Goal: Transaction & Acquisition: Purchase product/service

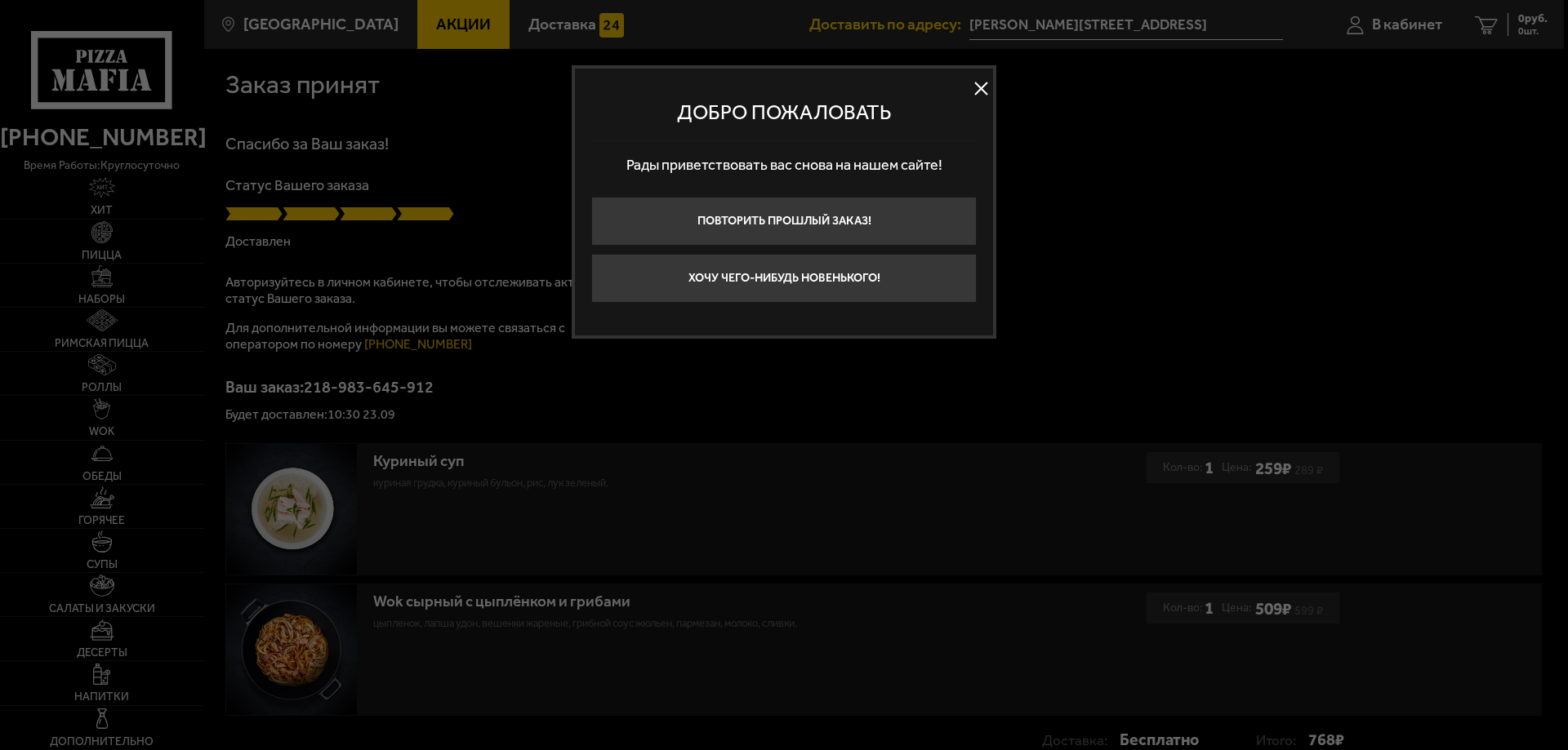
click at [985, 87] on button at bounding box center [981, 89] width 25 height 25
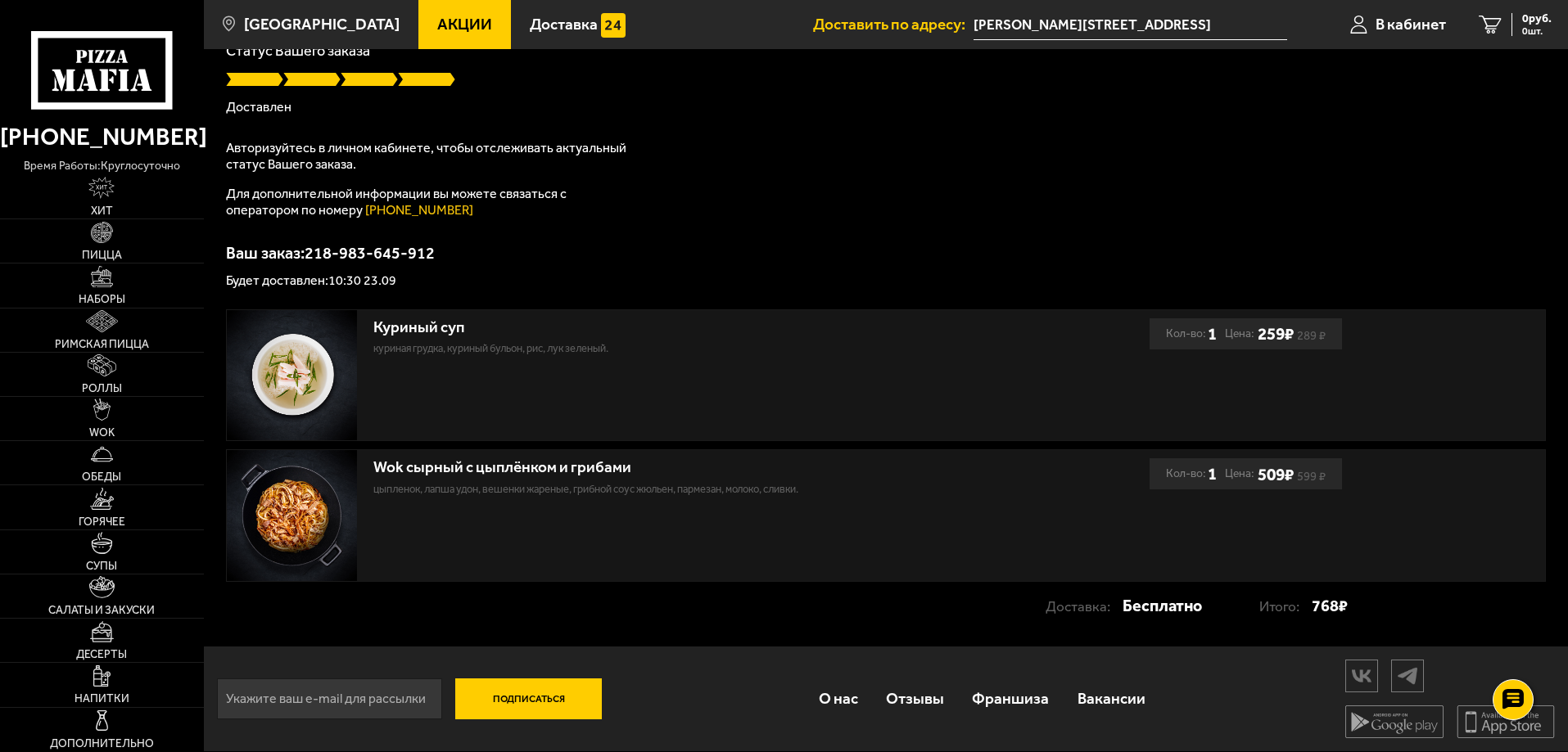
scroll to position [136, 0]
click at [122, 492] on link "Горячее" at bounding box center [101, 506] width 203 height 43
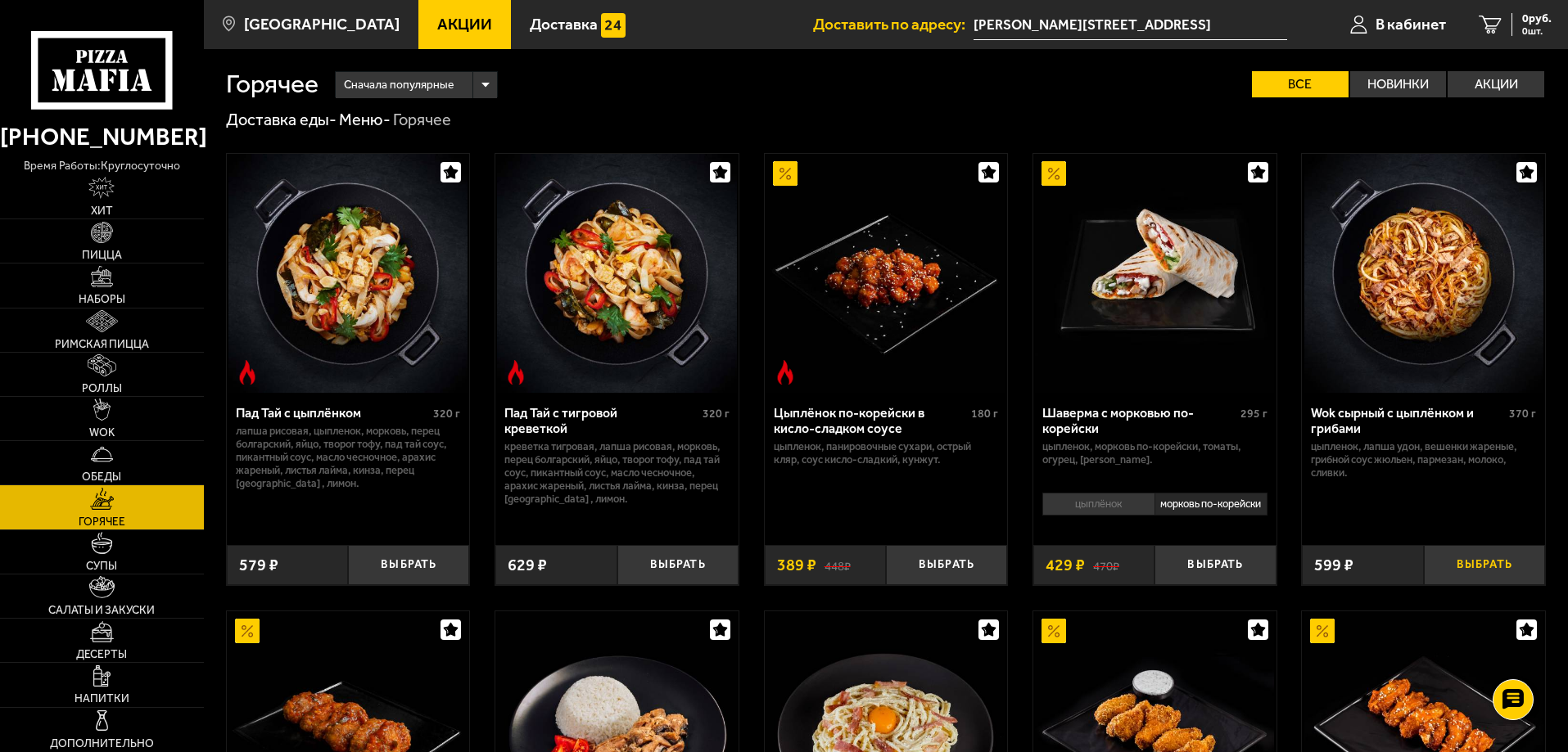
click at [1509, 570] on button "Выбрать" at bounding box center [1484, 565] width 122 height 40
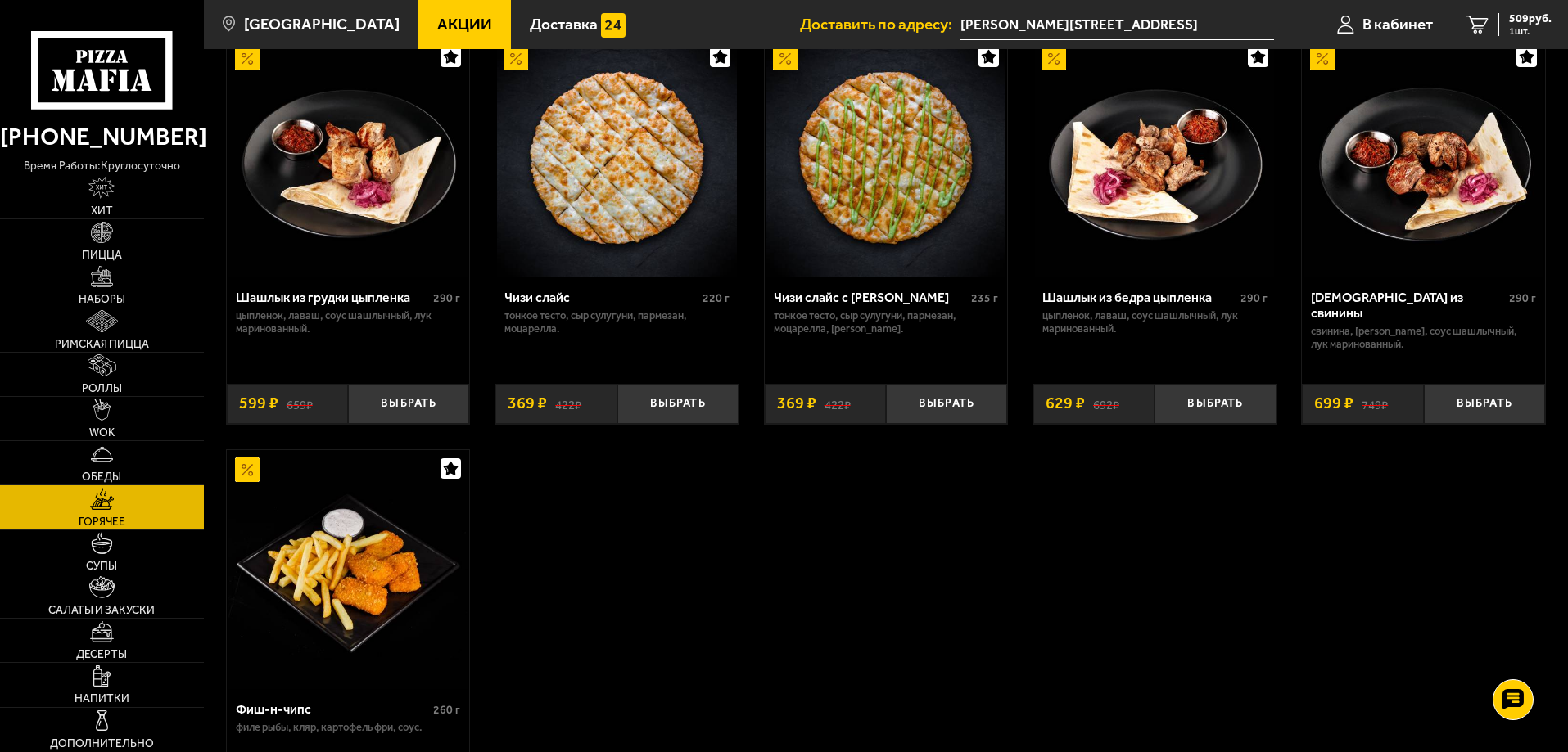
scroll to position [1064, 0]
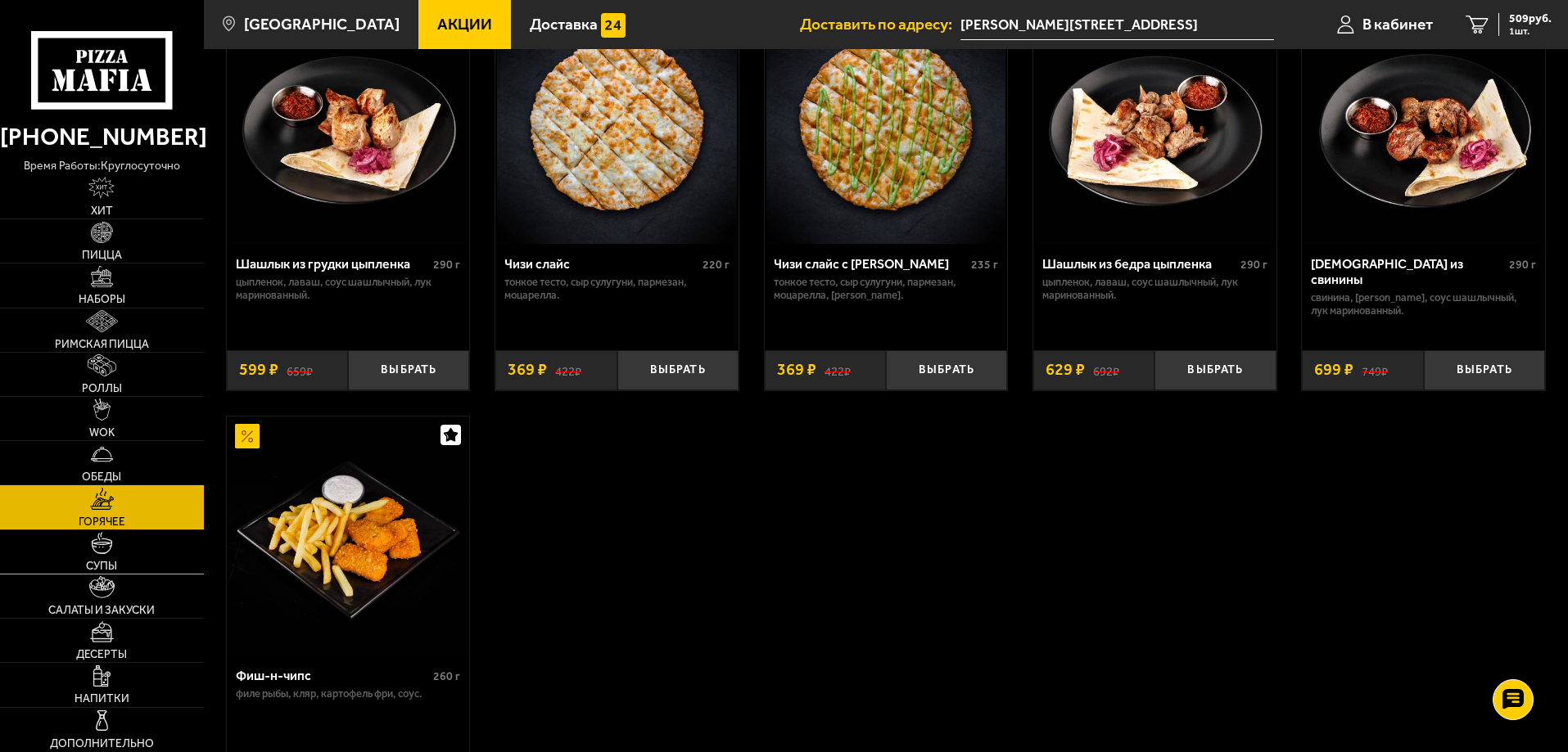
click at [113, 550] on img at bounding box center [102, 543] width 22 height 22
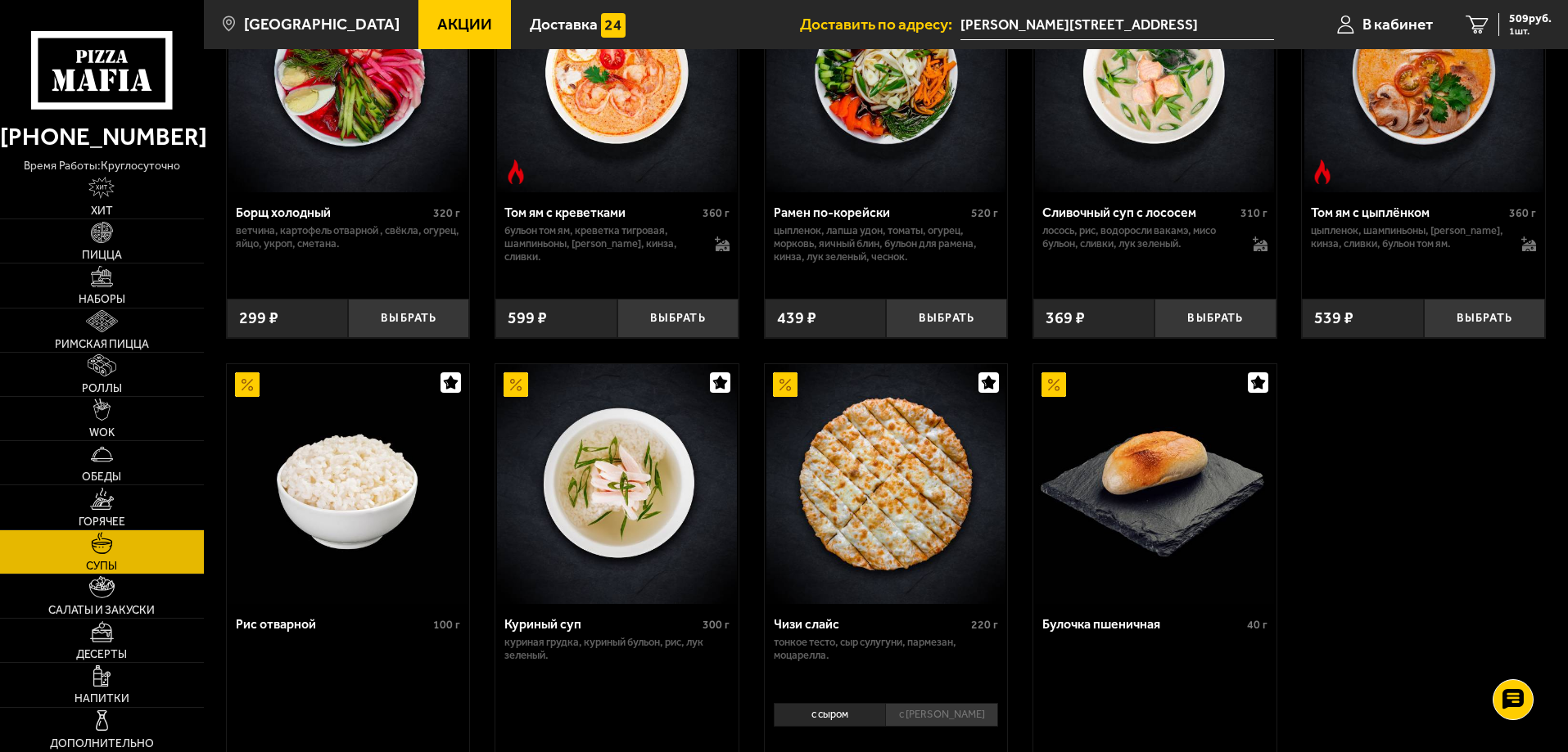
scroll to position [164, 0]
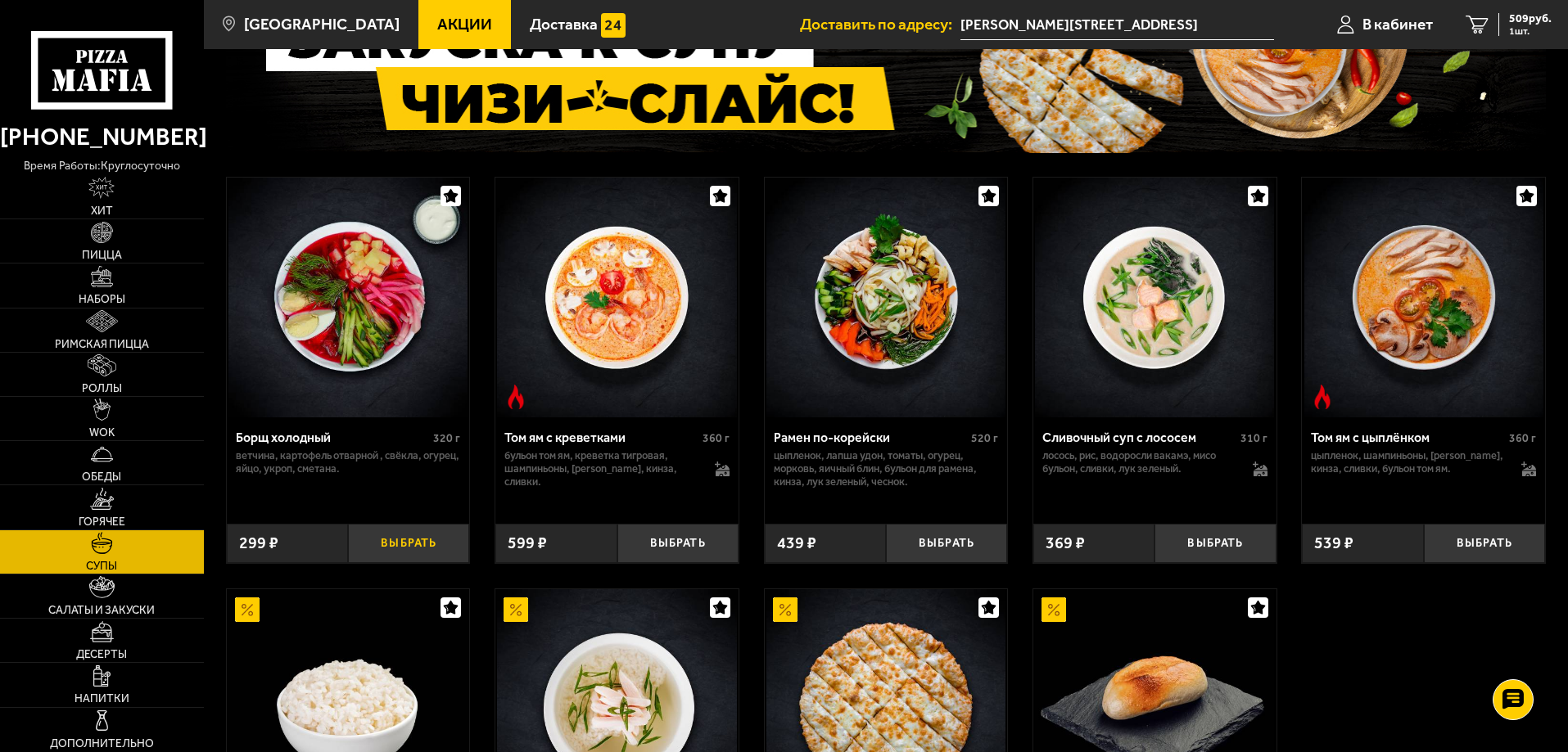
click at [402, 539] on button "Выбрать" at bounding box center [409, 544] width 122 height 40
click at [1520, 21] on span "763 руб." at bounding box center [1530, 18] width 42 height 11
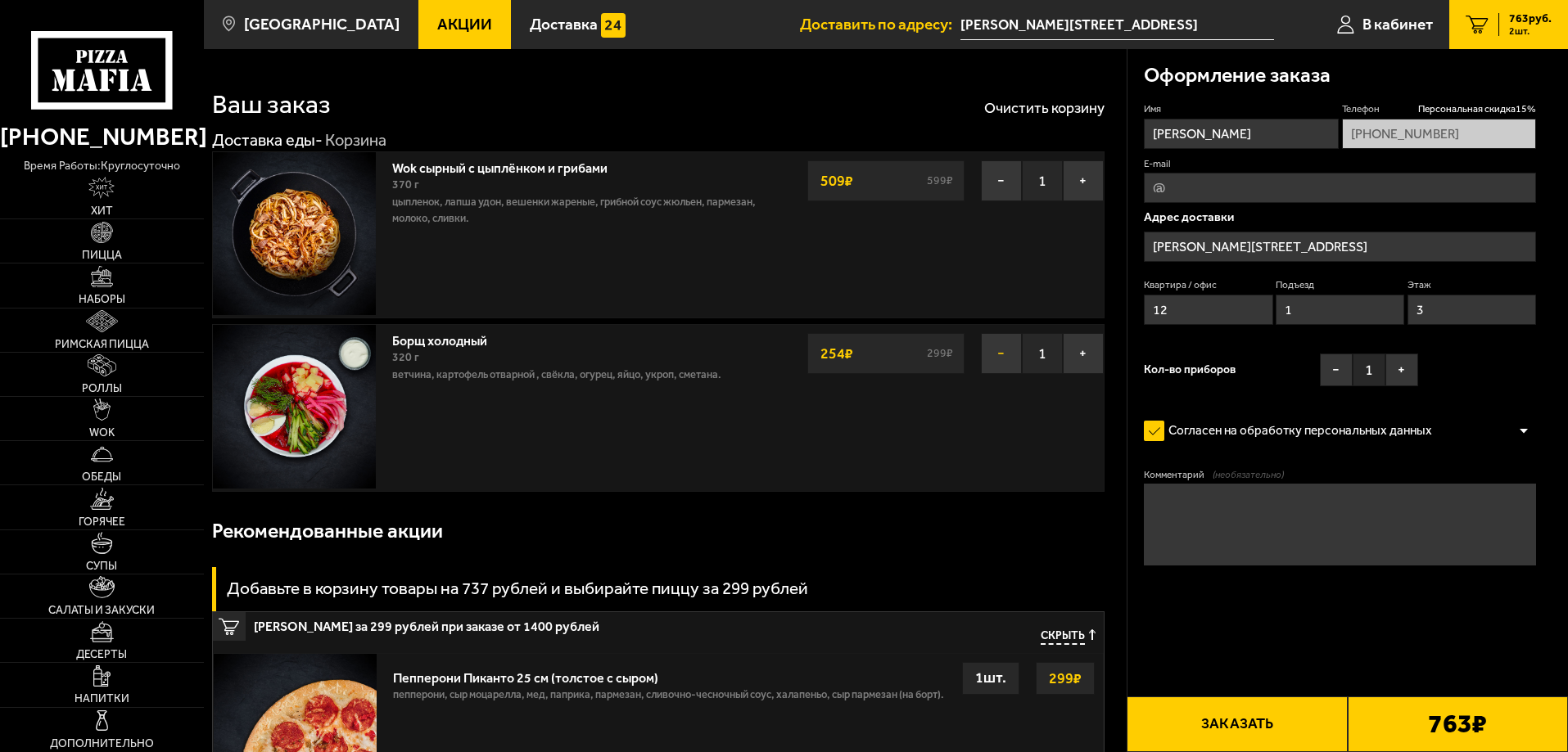
type input "[PERSON_NAME][STREET_ADDRESS]"
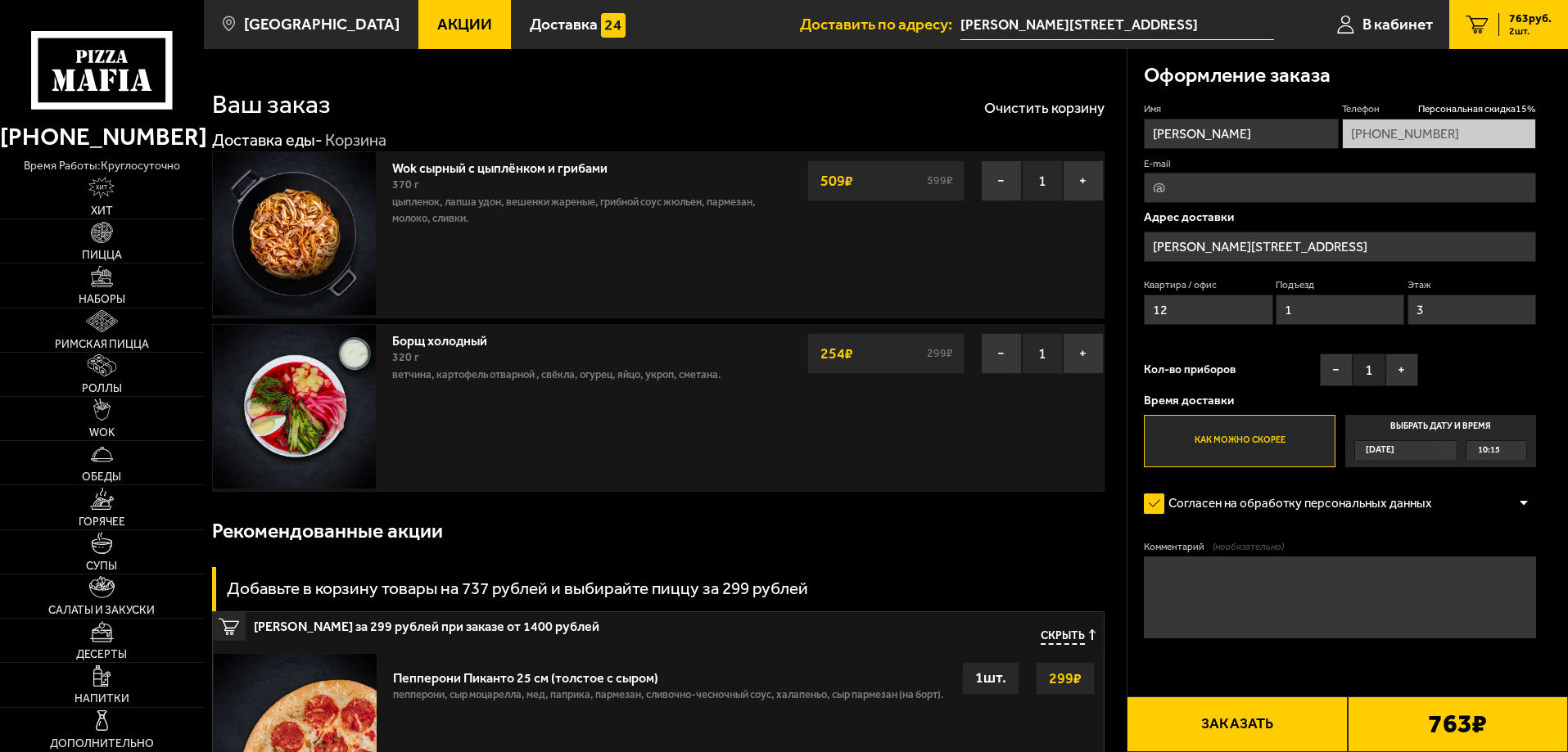
click at [1258, 565] on textarea "Комментарий (необязательно)" at bounding box center [1340, 597] width 392 height 82
type textarea "l"
click at [1407, 586] on textarea "домо" at bounding box center [1340, 597] width 392 height 82
type textarea "домофон не работает, встречу у подьезда"
click at [1297, 724] on button "Заказать" at bounding box center [1237, 724] width 220 height 55
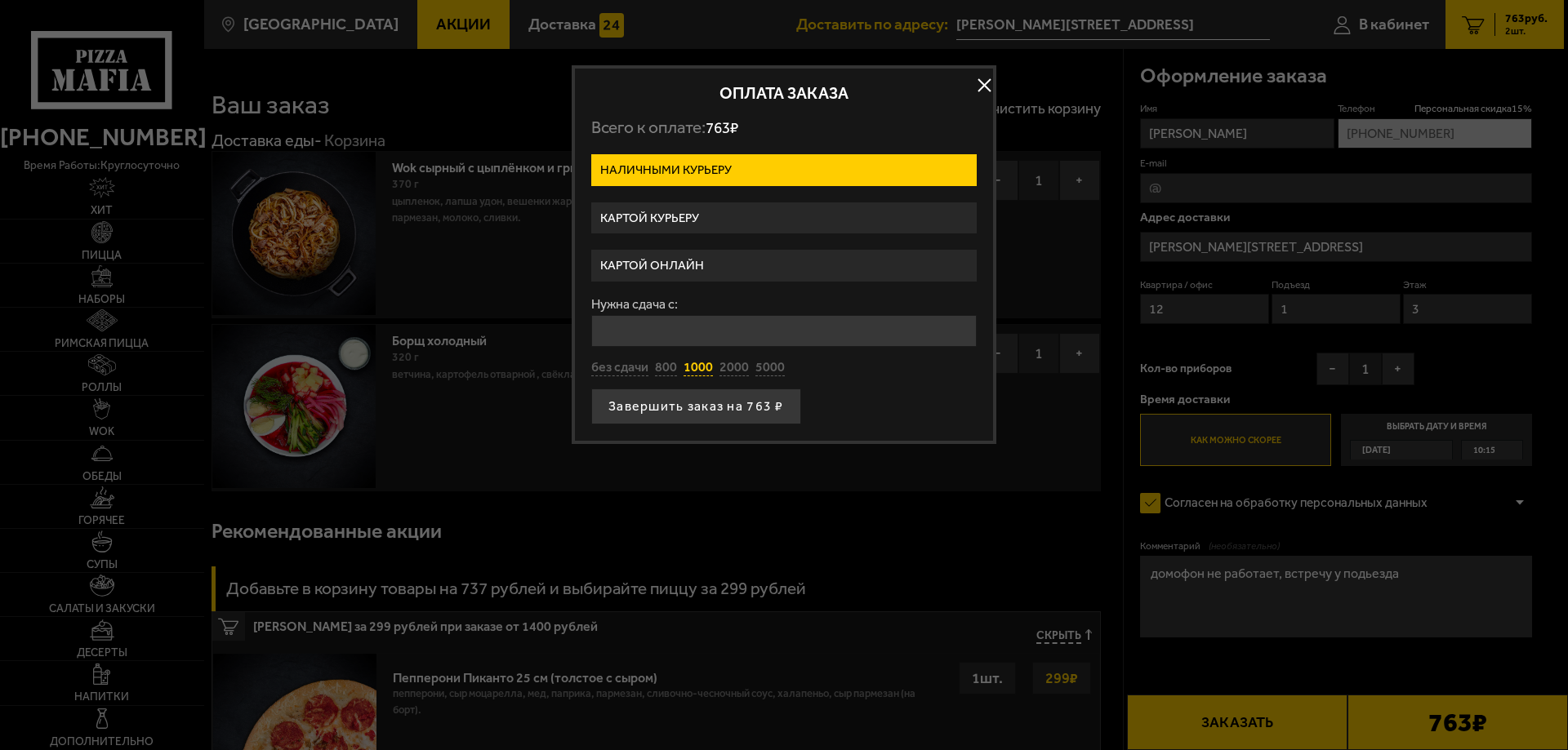
click at [703, 365] on button "1000" at bounding box center [698, 368] width 29 height 18
click at [637, 375] on button "без сдачи" at bounding box center [620, 368] width 57 height 18
type input "0"
click at [750, 408] on button "Завершить заказ на 763 ₽" at bounding box center [696, 406] width 210 height 36
